Goal: Task Accomplishment & Management: Manage account settings

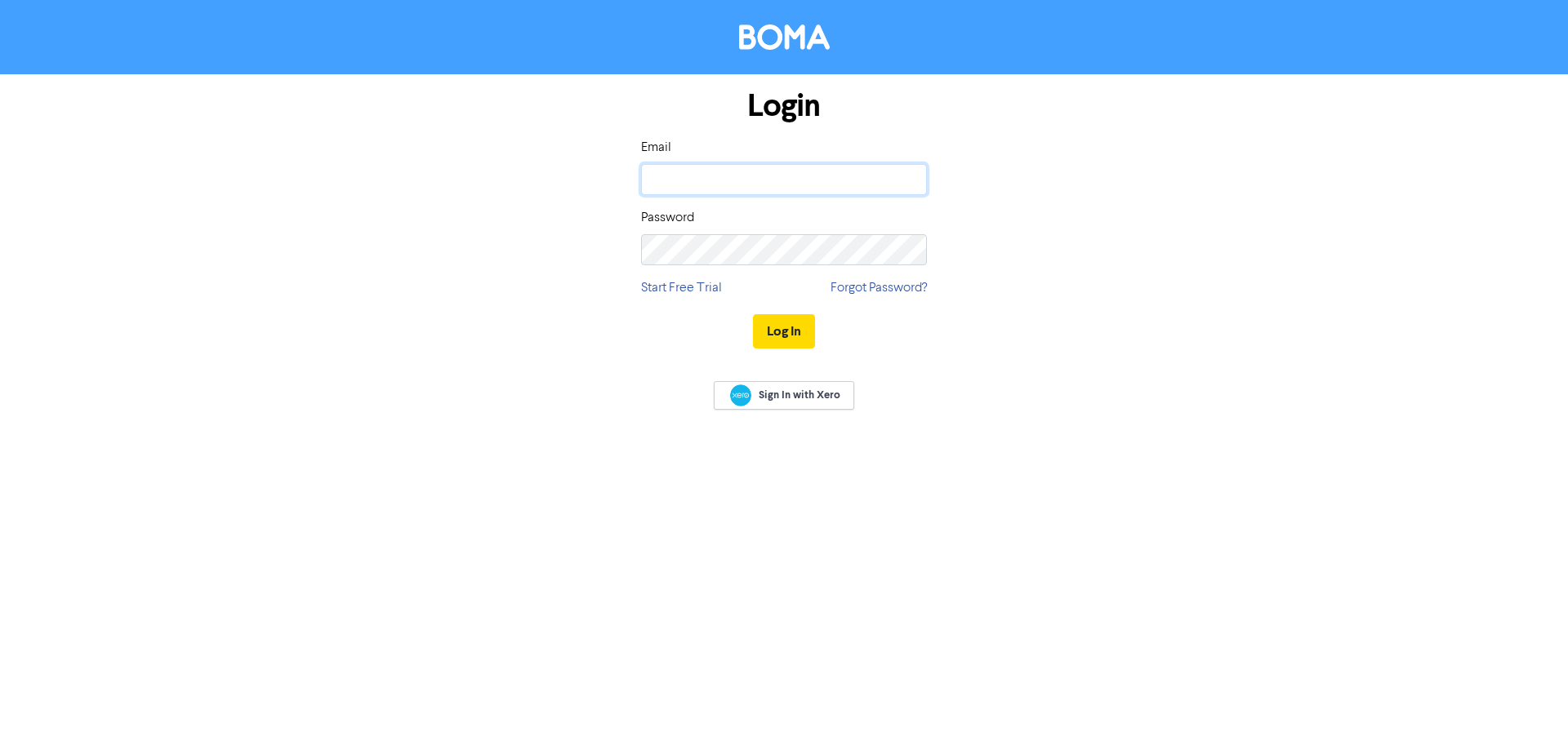
click at [717, 186] on input "email" at bounding box center [784, 179] width 286 height 31
type input "[EMAIL_ADDRESS][DOMAIN_NAME]"
click at [784, 326] on button "Log In" at bounding box center [784, 331] width 62 height 34
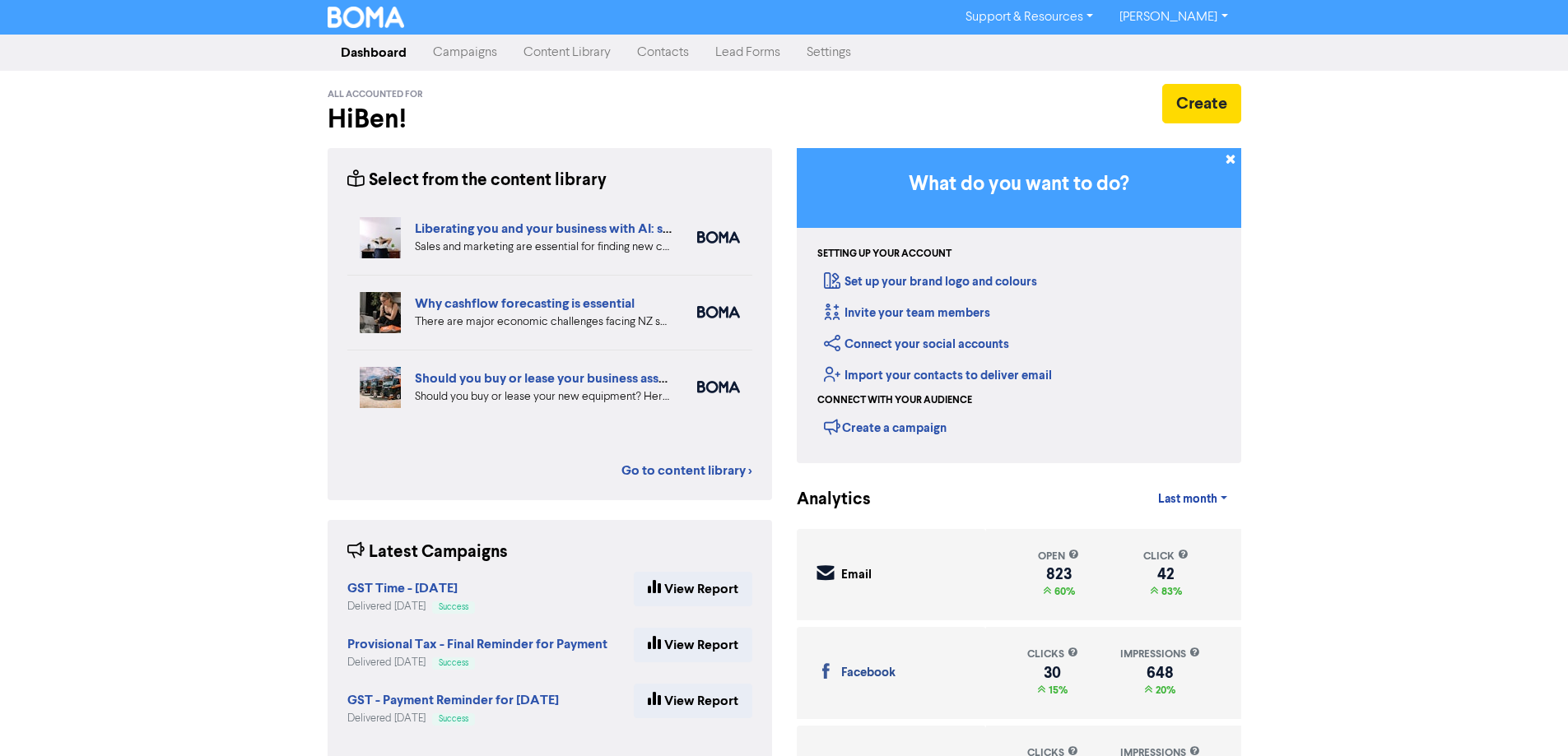
click at [657, 58] on link "Contacts" at bounding box center [663, 52] width 78 height 33
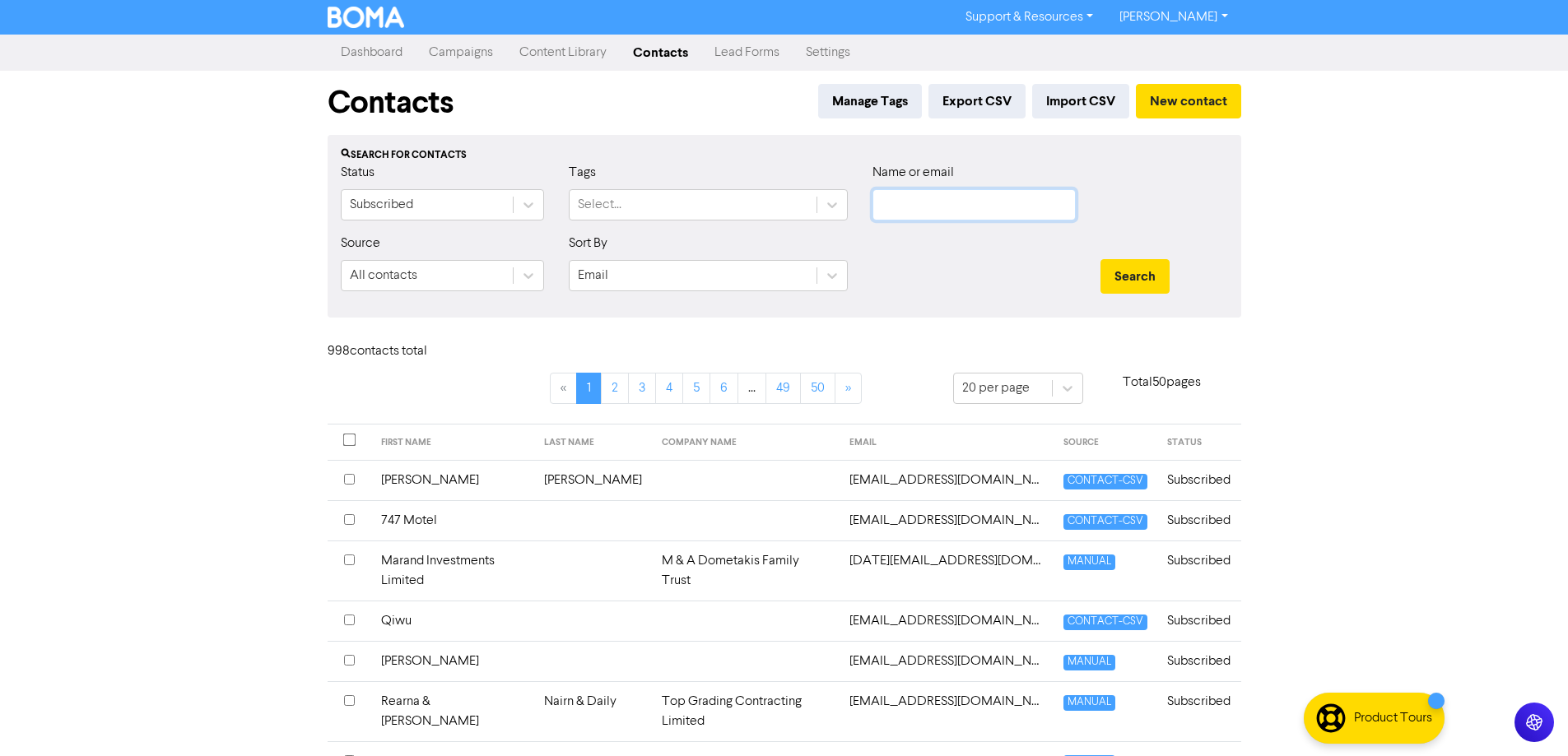
click at [946, 202] on input "text" at bounding box center [974, 205] width 203 height 32
paste input "[EMAIL_ADDRESS][DOMAIN_NAME]"
type input "[EMAIL_ADDRESS][DOMAIN_NAME]"
click at [1125, 269] on button "Search" at bounding box center [1135, 277] width 69 height 34
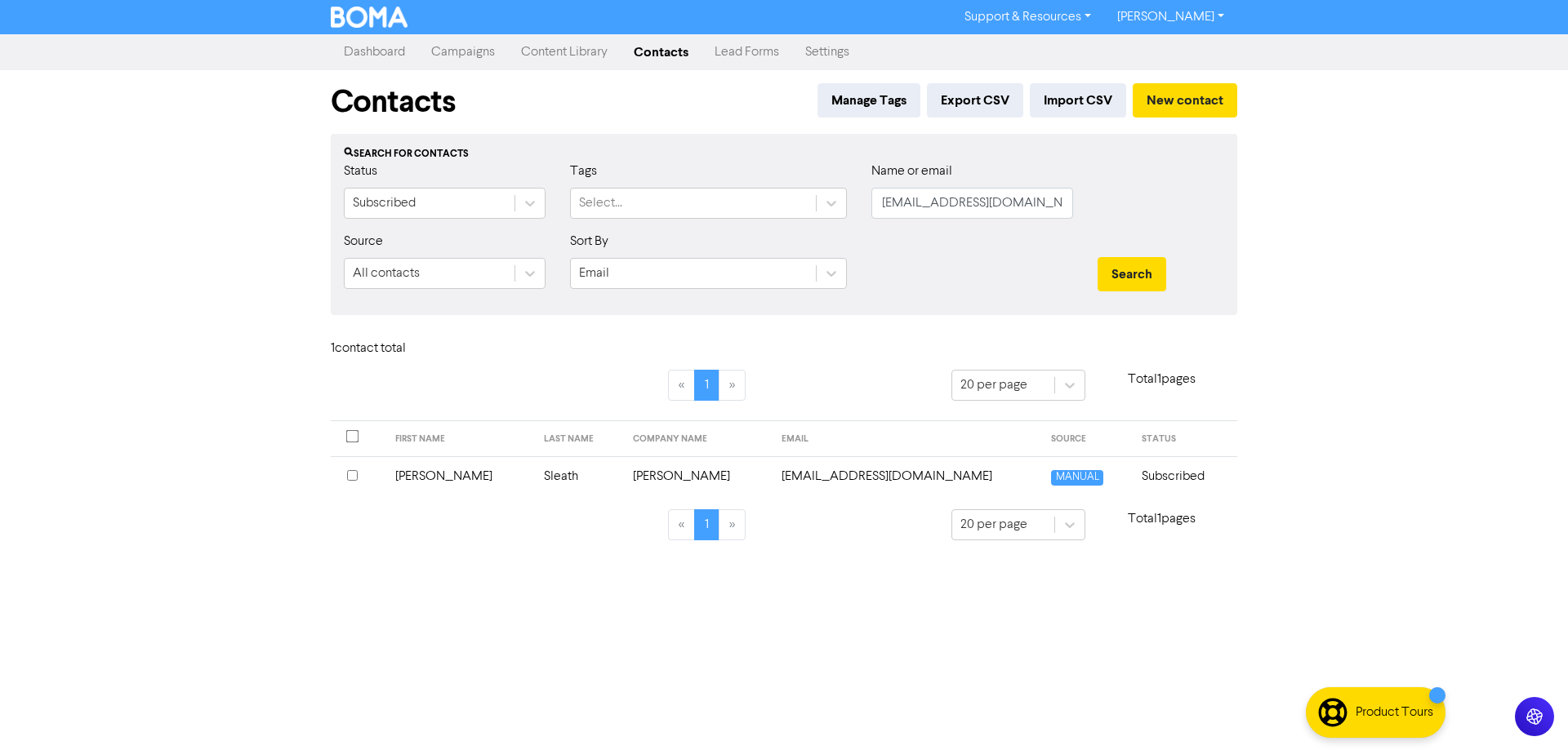
click at [876, 478] on td "[EMAIL_ADDRESS][DOMAIN_NAME]" at bounding box center [907, 476] width 270 height 40
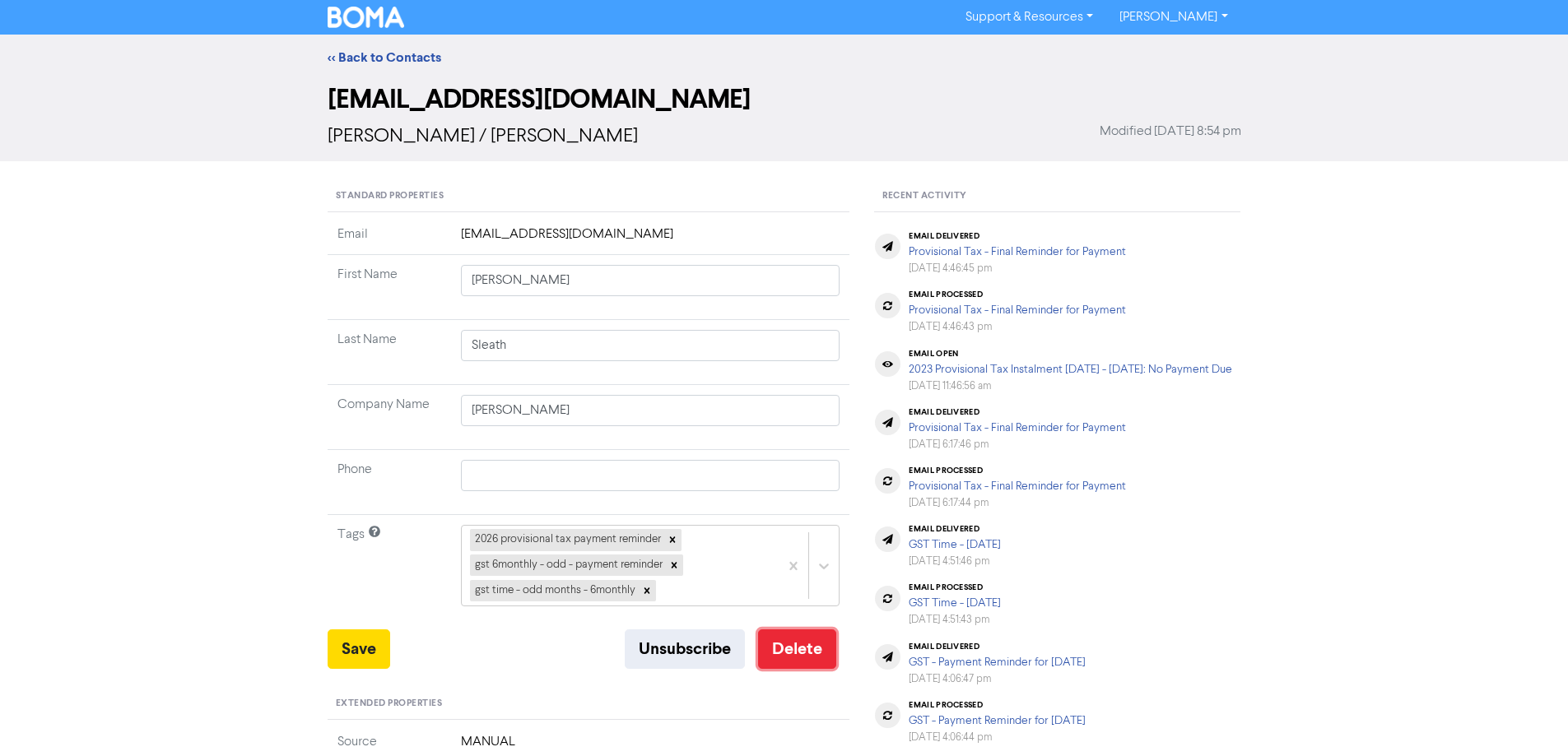
click at [799, 653] on button "Delete" at bounding box center [797, 649] width 78 height 40
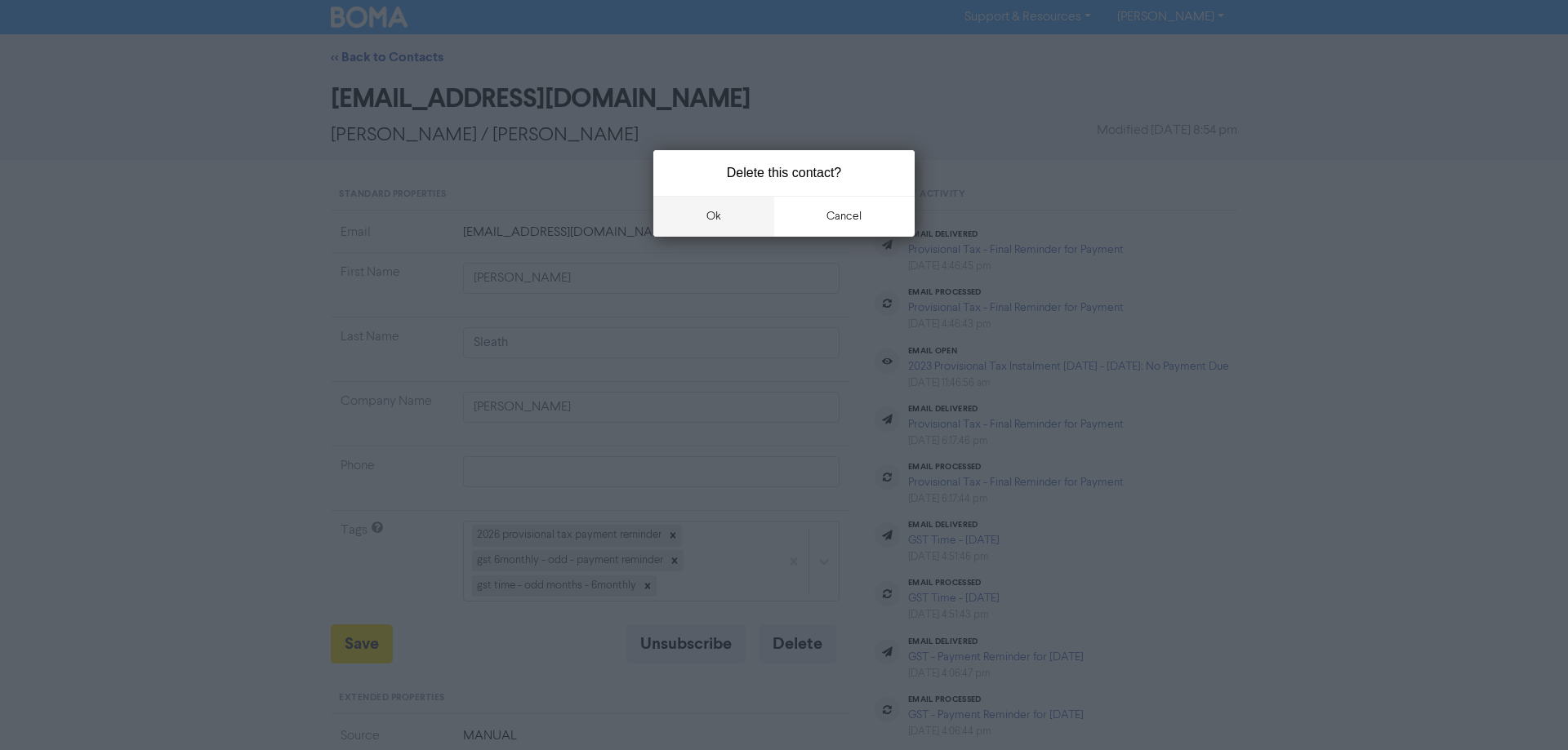
click at [715, 212] on button "ok" at bounding box center [713, 216] width 121 height 41
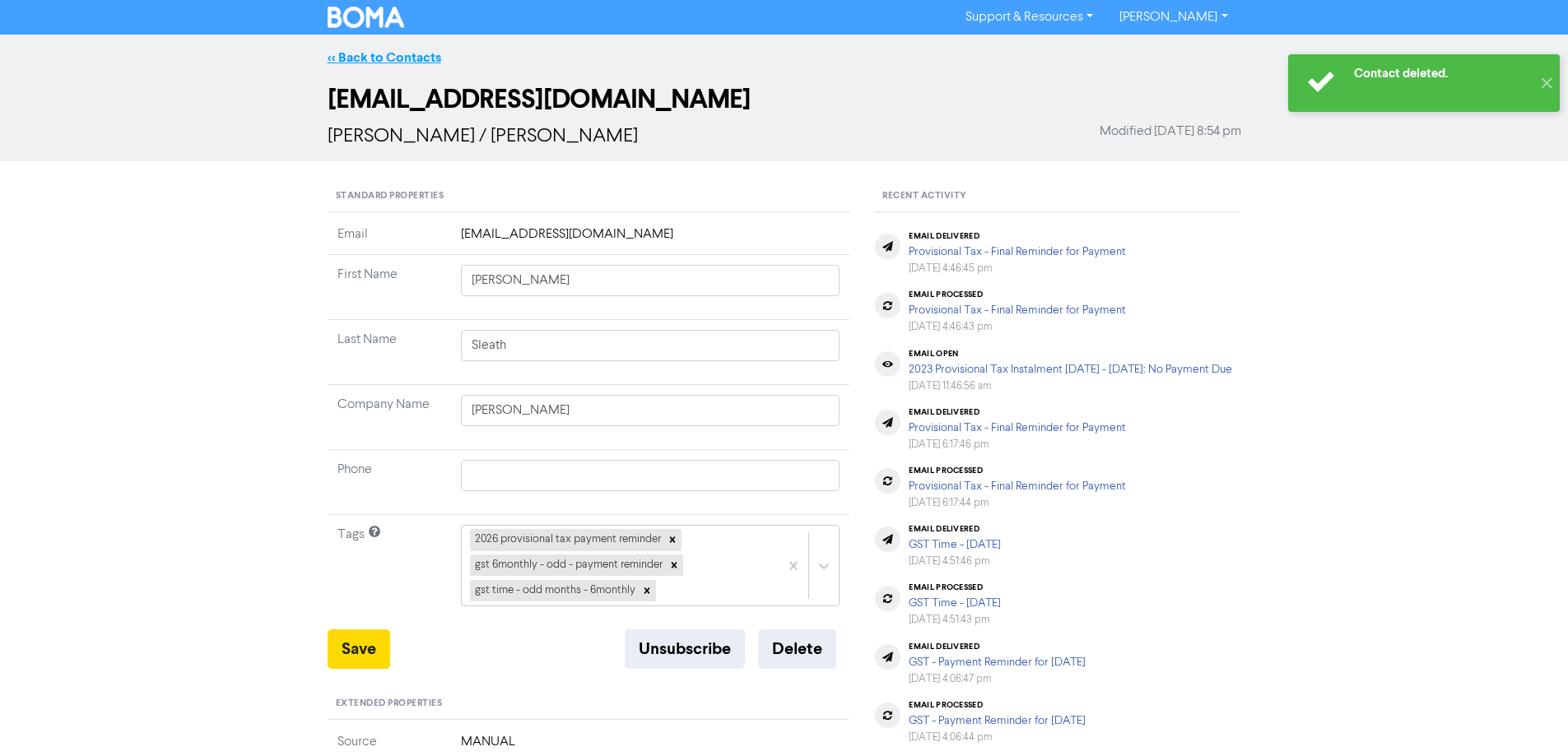
click at [381, 53] on link "<< Back to Contacts" at bounding box center [384, 58] width 114 height 16
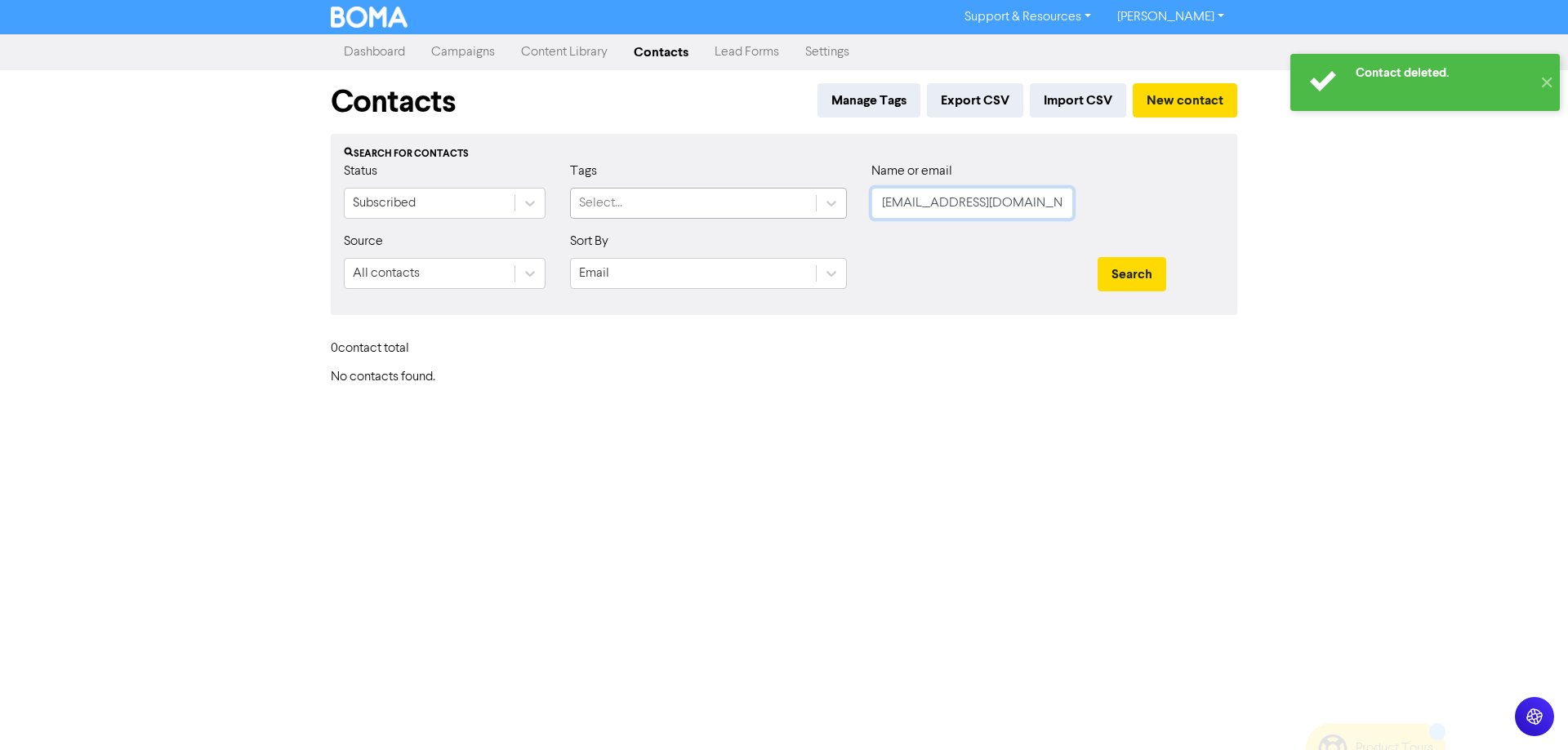
click at [574, 215] on div "Status Subscribed Tags Select... Name or email [EMAIL_ADDRESS][DOMAIN_NAME]" at bounding box center [784, 197] width 905 height 71
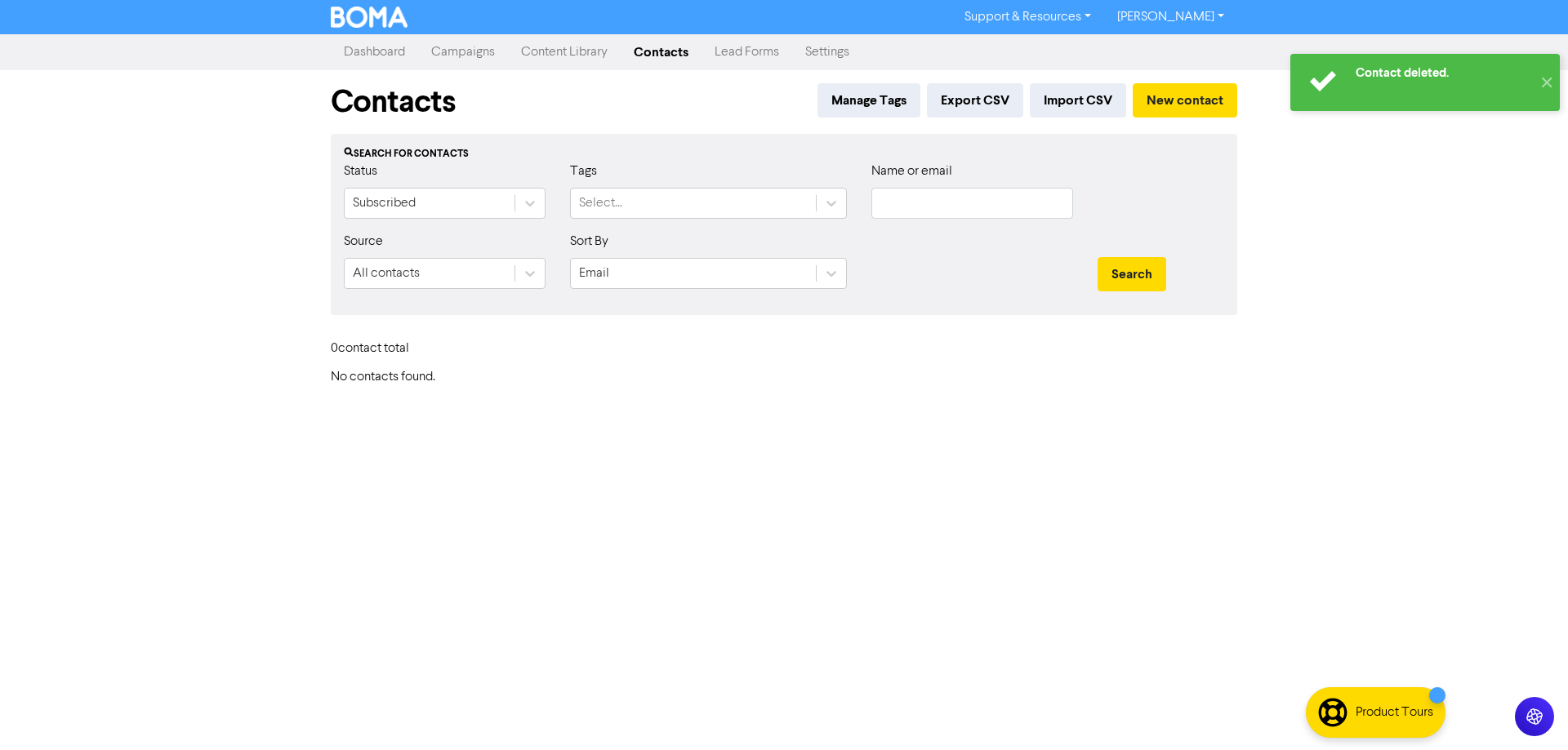
click at [813, 343] on div "0 contact total" at bounding box center [784, 351] width 931 height 35
